Goal: Transaction & Acquisition: Book appointment/travel/reservation

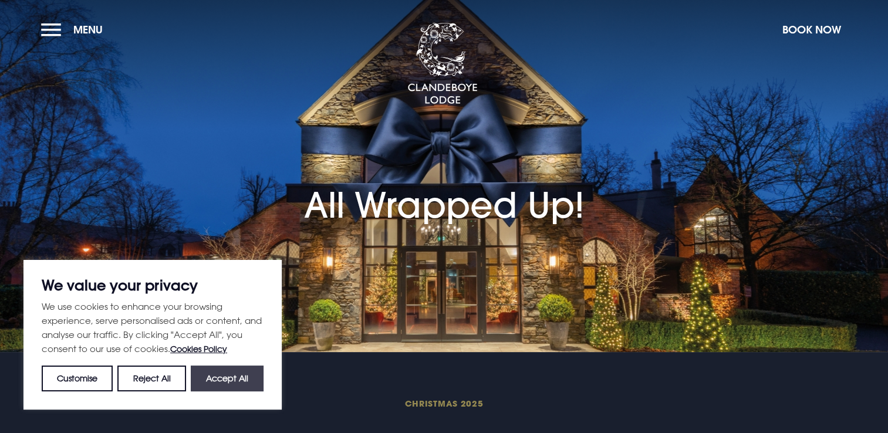
click at [251, 382] on button "Accept All" at bounding box center [227, 379] width 73 height 26
checkbox input "true"
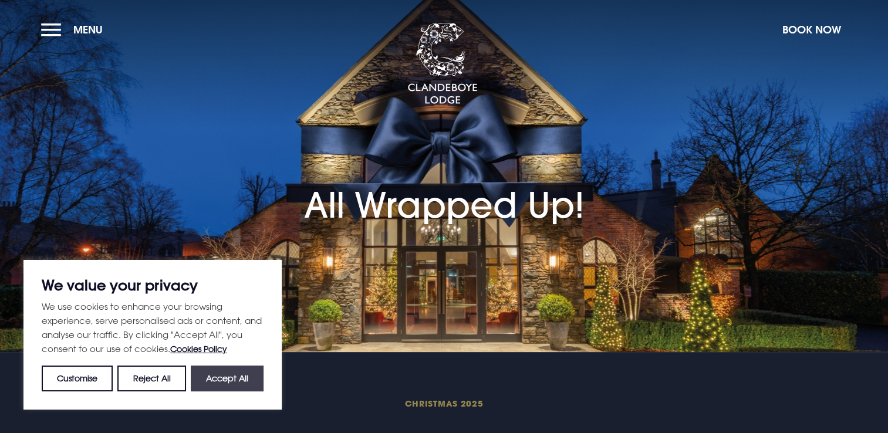
checkbox input "true"
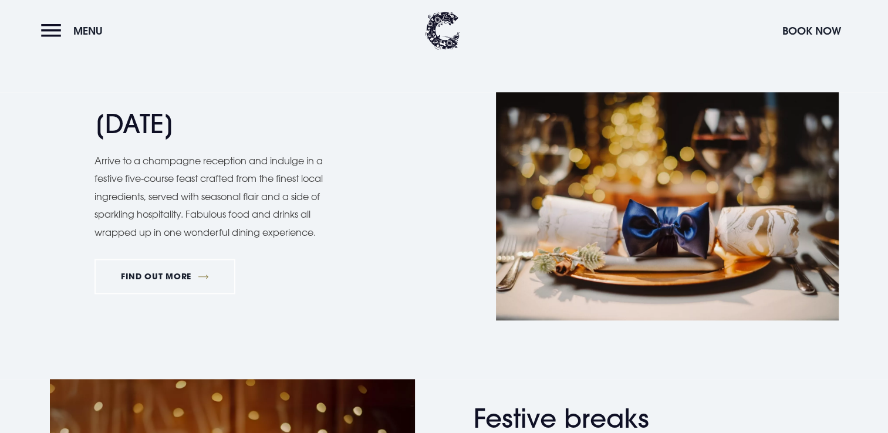
scroll to position [1131, 0]
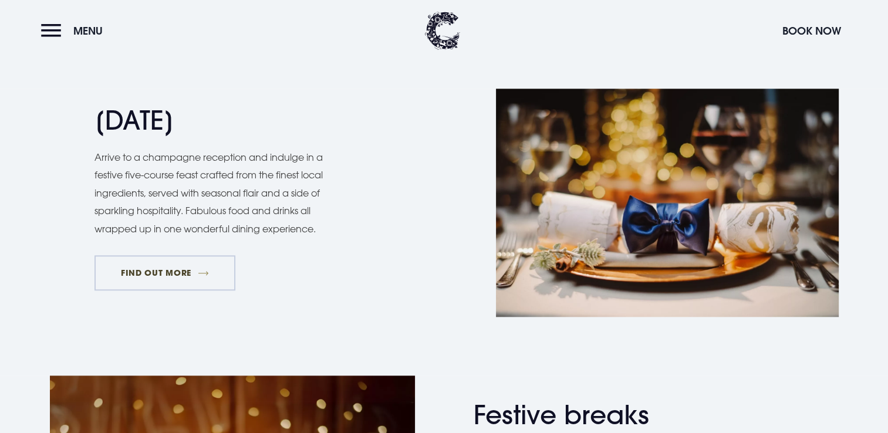
click at [153, 266] on link "FIND OUT MORE" at bounding box center [165, 272] width 141 height 35
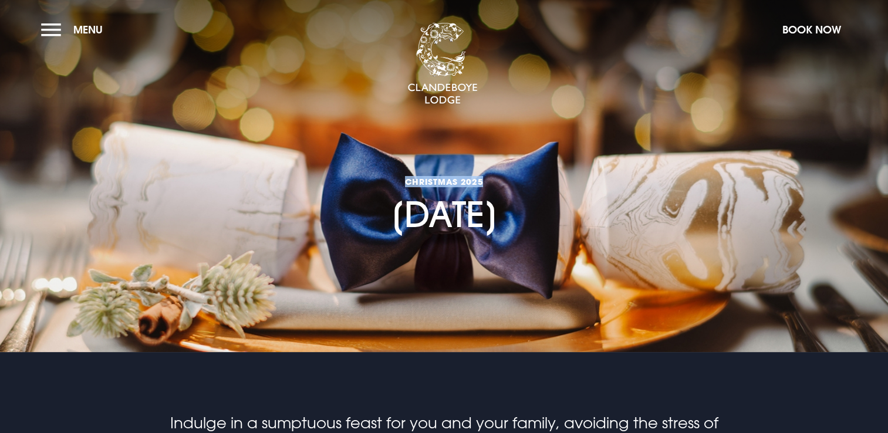
drag, startPoint x: 888, startPoint y: 32, endPoint x: 899, endPoint y: 83, distance: 52.8
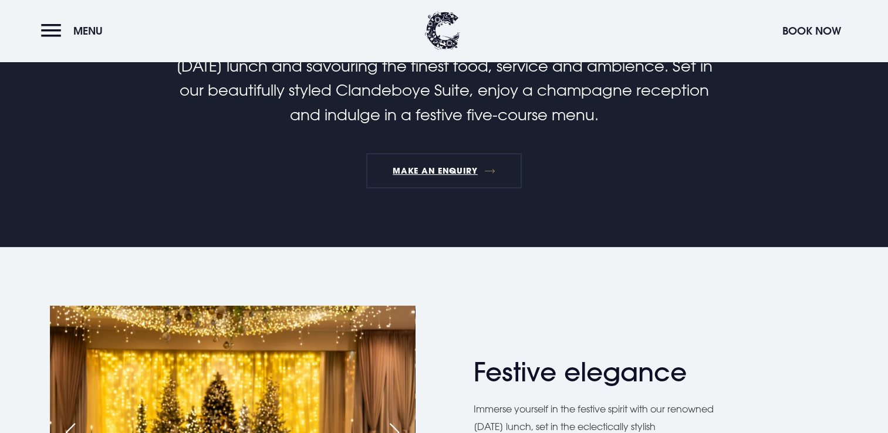
scroll to position [377, 0]
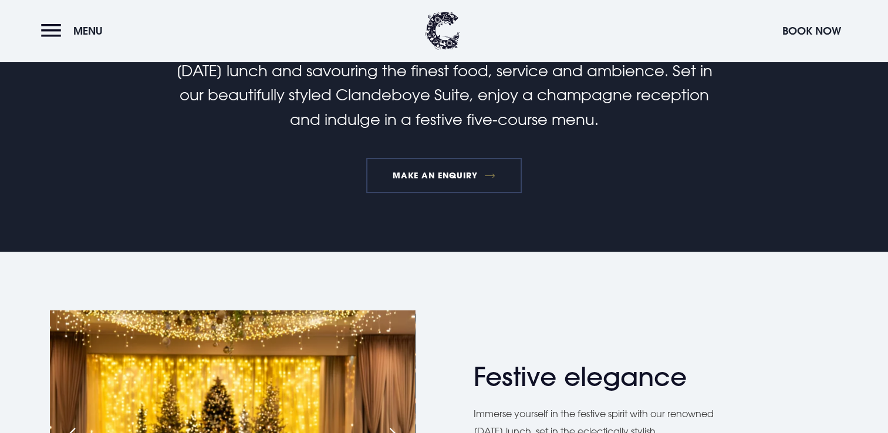
click at [431, 172] on link "MAKE AN ENQUIRY" at bounding box center [444, 175] width 156 height 35
click at [674, 188] on div "Indulge in a sumptuous feast for you and your family, avoiding the stress of Ch…" at bounding box center [443, 113] width 679 height 159
click at [483, 173] on link "MAKE AN ENQUIRY" at bounding box center [444, 175] width 156 height 35
click at [647, 180] on div "Indulge in a sumptuous feast for you and your family, avoiding the stress of Ch…" at bounding box center [443, 113] width 679 height 159
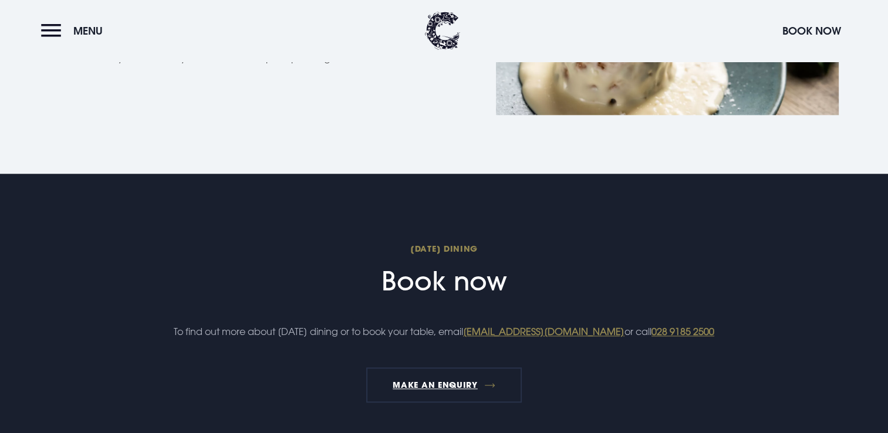
scroll to position [1169, 0]
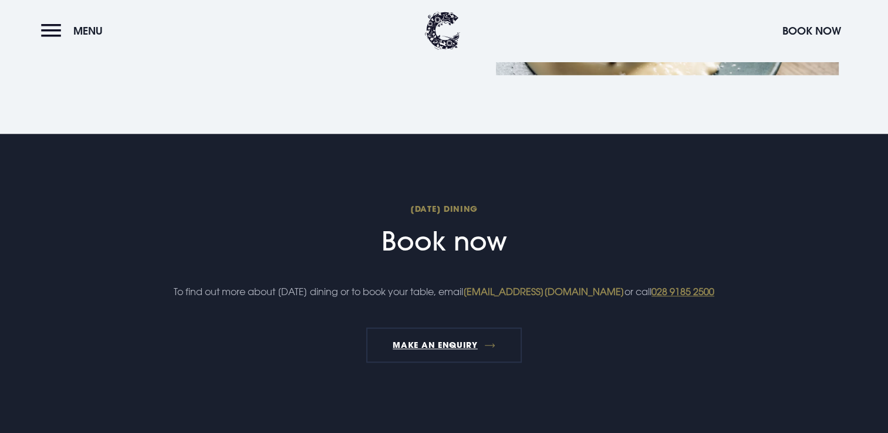
drag, startPoint x: 618, startPoint y: 291, endPoint x: 583, endPoint y: 291, distance: 34.6
click at [583, 291] on link "christmas@clandeboyelodge.co.uk" at bounding box center [543, 292] width 161 height 12
click at [679, 192] on section "Christmas Day Dining Book now To find out more about Christmas Day dining or to…" at bounding box center [444, 285] width 888 height 302
drag, startPoint x: 511, startPoint y: 286, endPoint x: 517, endPoint y: 309, distance: 23.6
click at [517, 301] on p "To find out more about Christmas Day dining or to book your table, email christ…" at bounding box center [443, 292] width 559 height 18
